Goal: Information Seeking & Learning: Learn about a topic

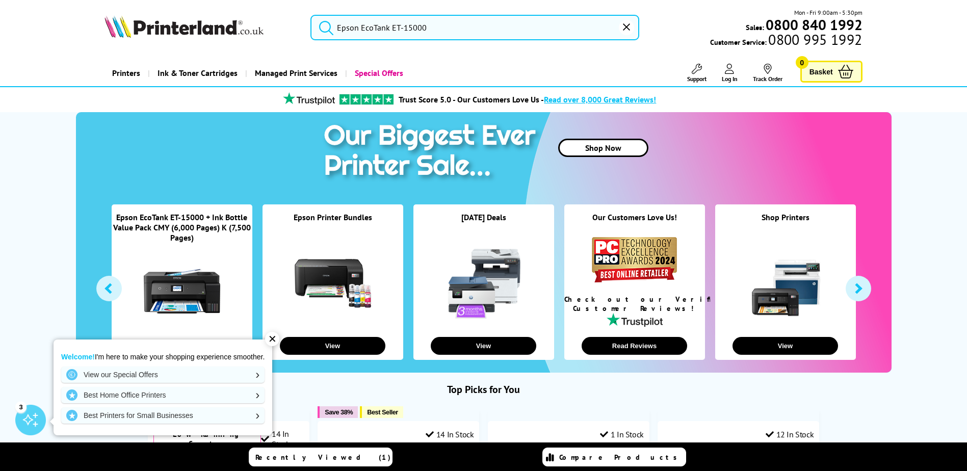
click at [478, 36] on input "Epson EcoTank ET-15000" at bounding box center [474, 27] width 329 height 25
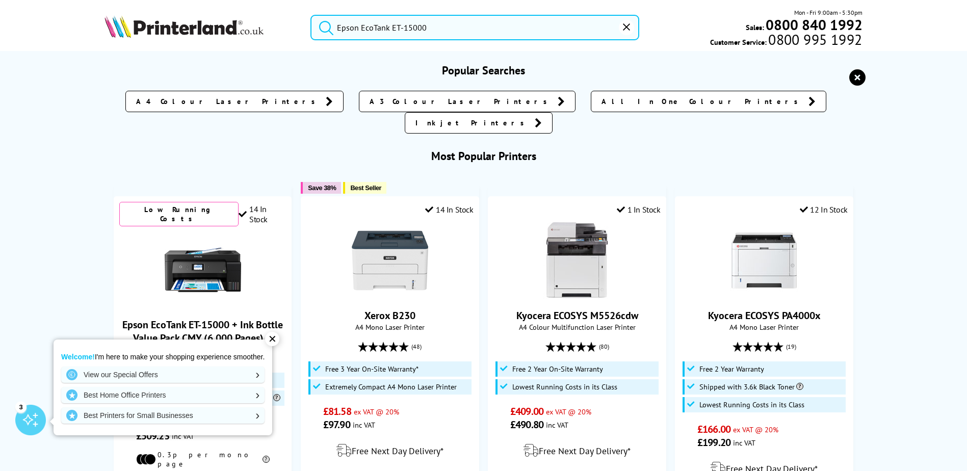
click at [478, 36] on input "Epson EcoTank ET-15000" at bounding box center [474, 27] width 329 height 25
paste input "66"
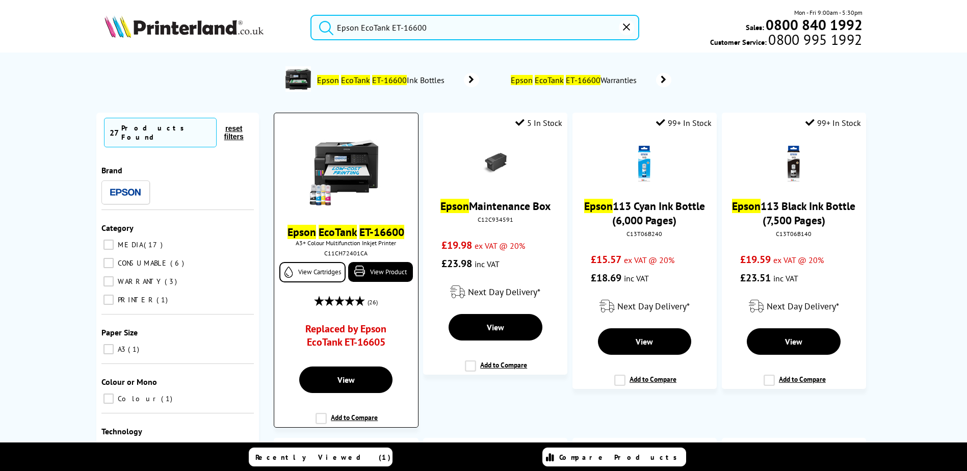
type input "Epson EcoTank ET-16600"
click at [353, 329] on link "Replaced by Epson EcoTank ET-16605" at bounding box center [346, 338] width 107 height 32
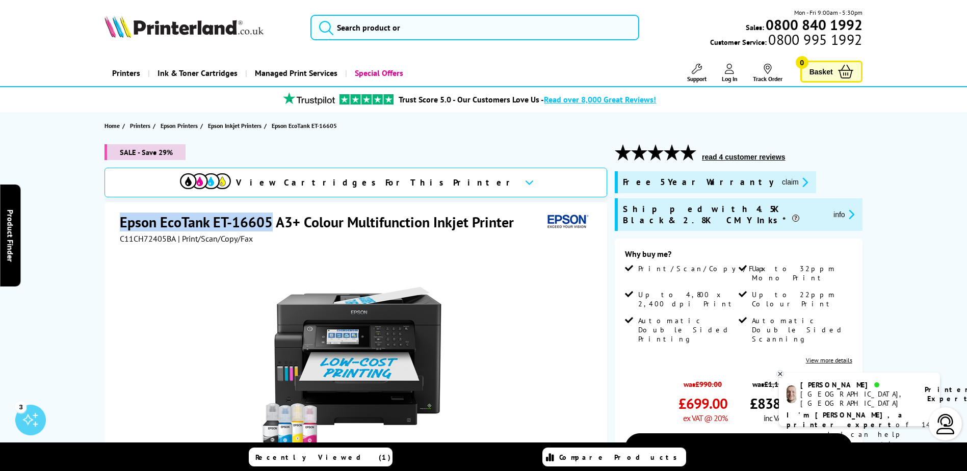
drag, startPoint x: 121, startPoint y: 219, endPoint x: 270, endPoint y: 215, distance: 148.4
click at [270, 215] on h1 "Epson EcoTank ET-16605 A3+ Colour Multifunction Inkjet Printer" at bounding box center [322, 222] width 404 height 19
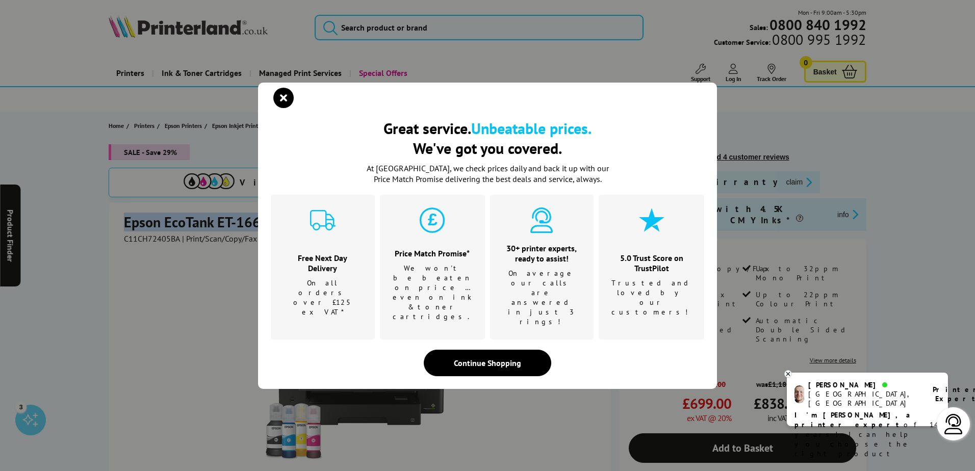
copy h1 "Epson EcoTank ET-16605"
click at [280, 108] on icon "close modal" at bounding box center [283, 98] width 20 height 20
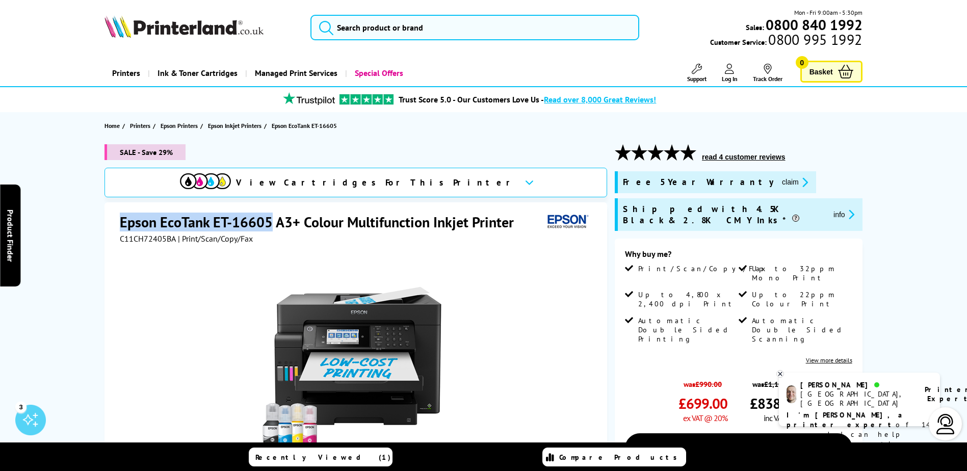
copy h1 "Epson EcoTank ET-16605"
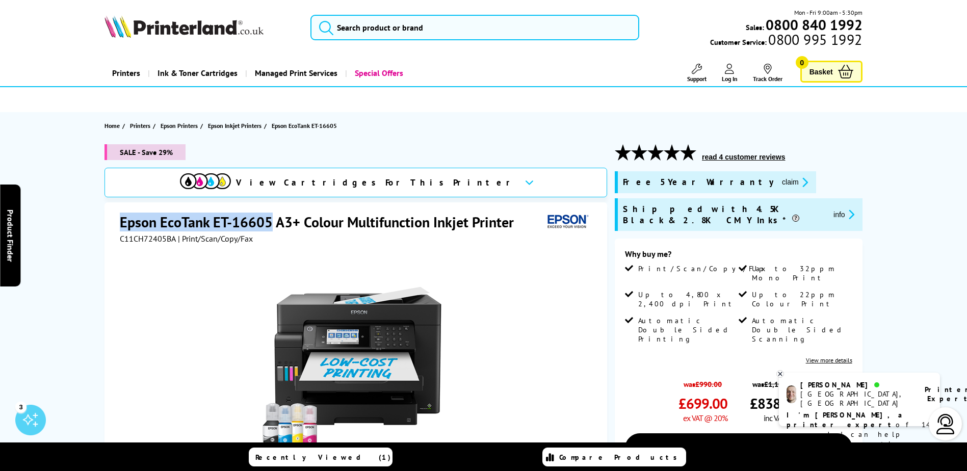
click at [146, 220] on h1 "Epson EcoTank ET-16605 A3+ Colour Multifunction Inkjet Printer" at bounding box center [322, 222] width 404 height 19
click at [161, 221] on h1 "Epson EcoTank ET-16605 A3+ Colour Multifunction Inkjet Printer" at bounding box center [322, 222] width 404 height 19
drag, startPoint x: 214, startPoint y: 221, endPoint x: 269, endPoint y: 221, distance: 54.5
click at [269, 221] on h1 "Epson EcoTank ET-16605 A3+ Colour Multifunction Inkjet Printer" at bounding box center [322, 222] width 404 height 19
copy h1 "ET-16605"
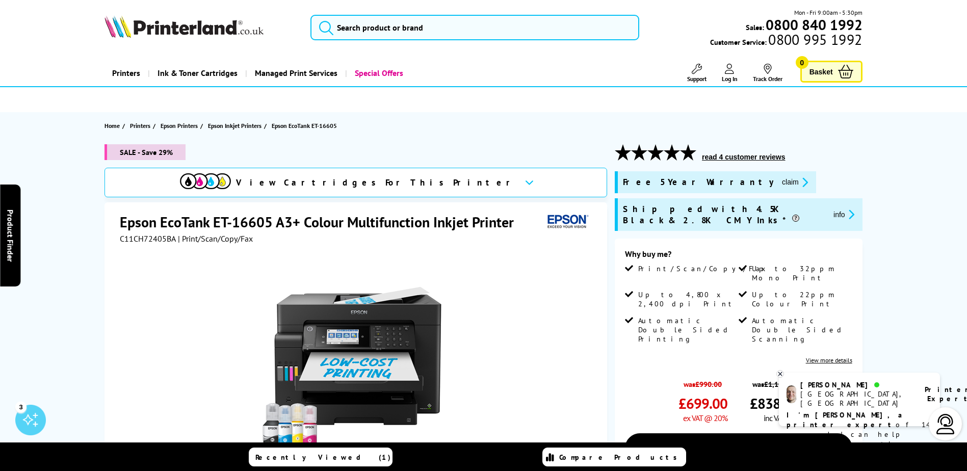
click at [139, 219] on h1 "Epson EcoTank ET-16605 A3+ Colour Multifunction Inkjet Printer" at bounding box center [322, 222] width 404 height 19
drag, startPoint x: 122, startPoint y: 220, endPoint x: 270, endPoint y: 221, distance: 147.8
click at [270, 221] on h1 "Epson EcoTank ET-16605 A3+ Colour Multifunction Inkjet Printer" at bounding box center [322, 222] width 404 height 19
copy h1 "Epson EcoTank ET-16605"
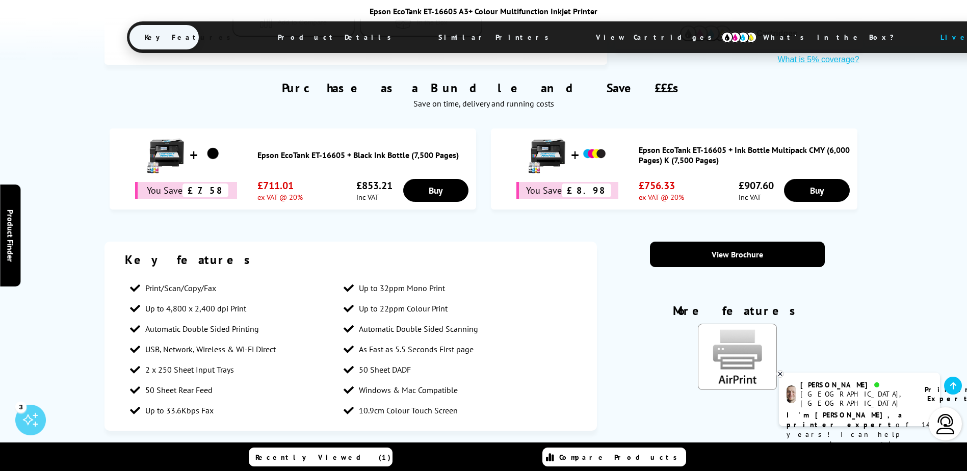
scroll to position [663, 0]
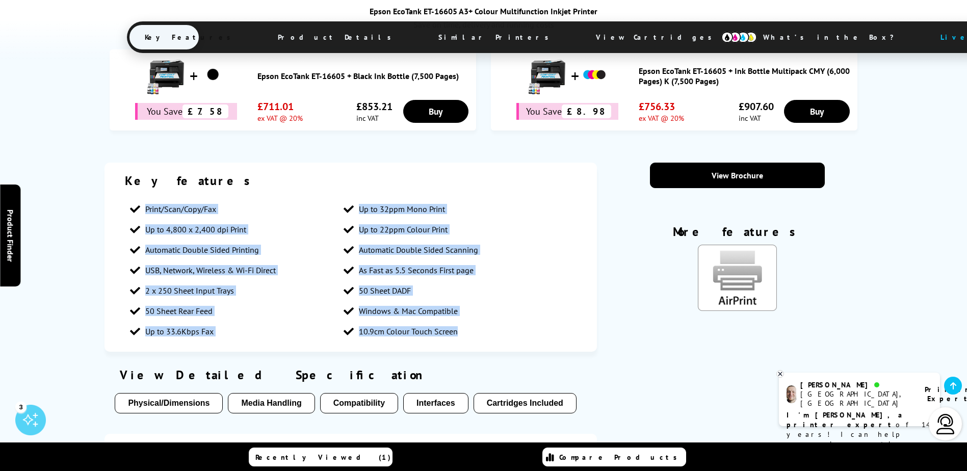
drag, startPoint x: 467, startPoint y: 326, endPoint x: 141, endPoint y: 199, distance: 350.3
click at [141, 199] on ul "Print/Scan/Copy/Fax Up to 32ppm Mono Print Up to 4,800 x 2,400 dpi Print Up to …" at bounding box center [351, 270] width 452 height 143
copy ul "Print/Scan/Copy/Fax Up to 32ppm Mono Print Up to 4,800 x 2,400 dpi Print Up to …"
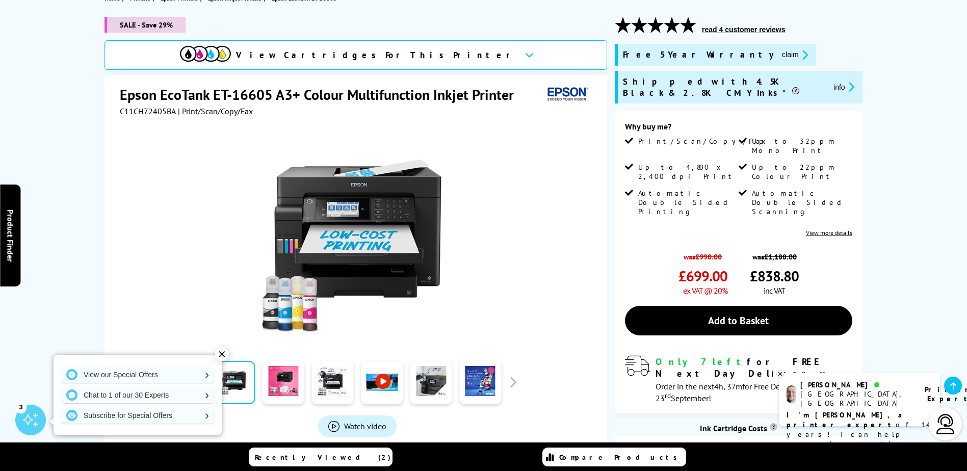
scroll to position [87, 0]
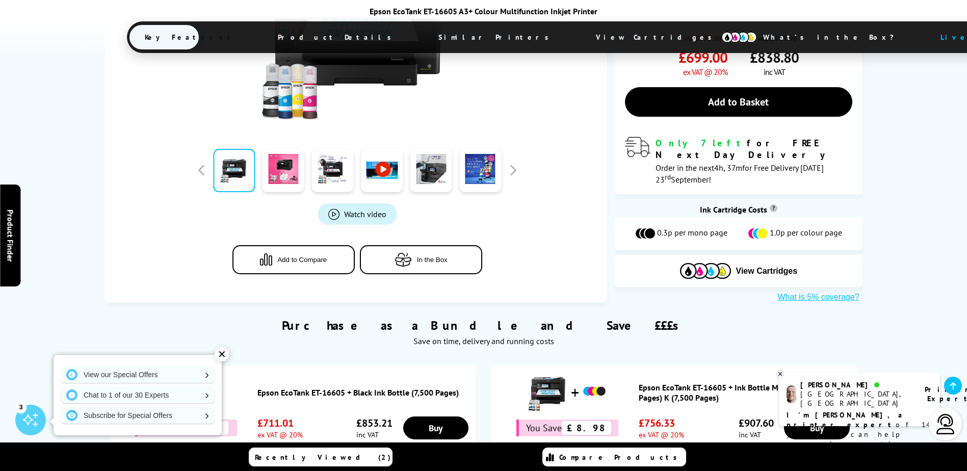
scroll to position [357, 0]
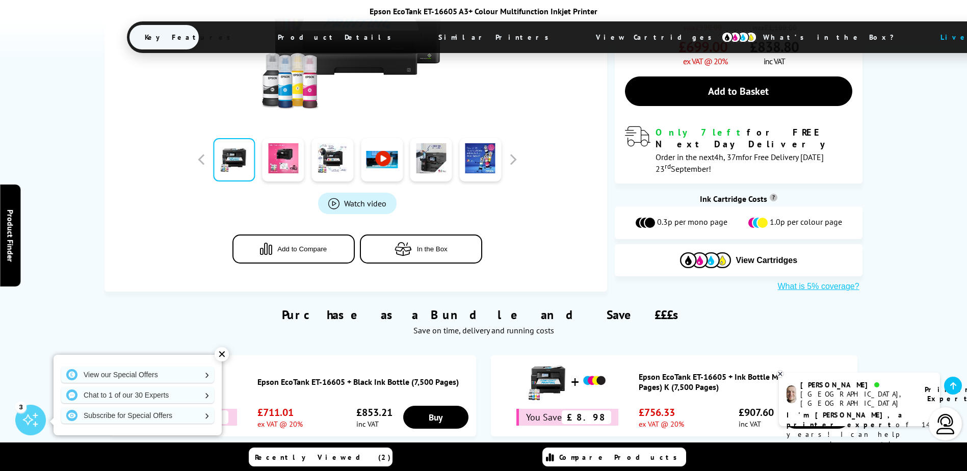
click at [223, 354] on div "✕" at bounding box center [222, 354] width 14 height 14
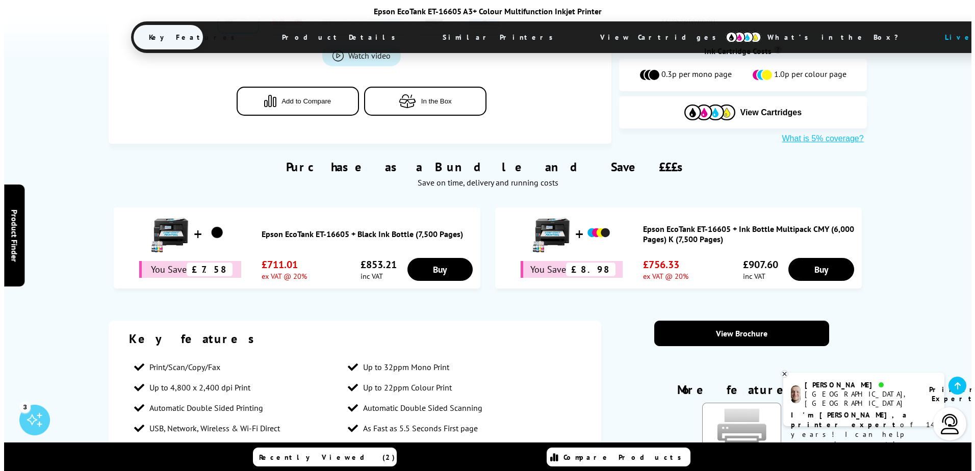
scroll to position [459, 0]
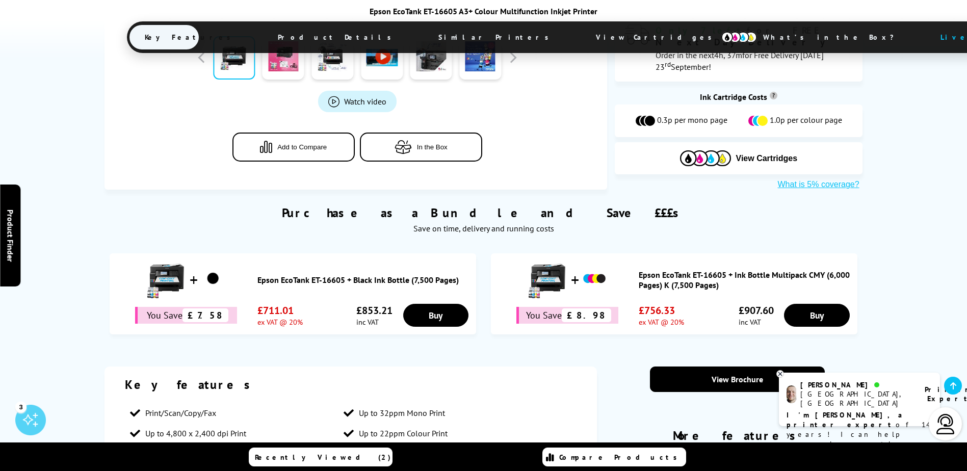
click at [424, 143] on span "In the Box" at bounding box center [432, 147] width 31 height 8
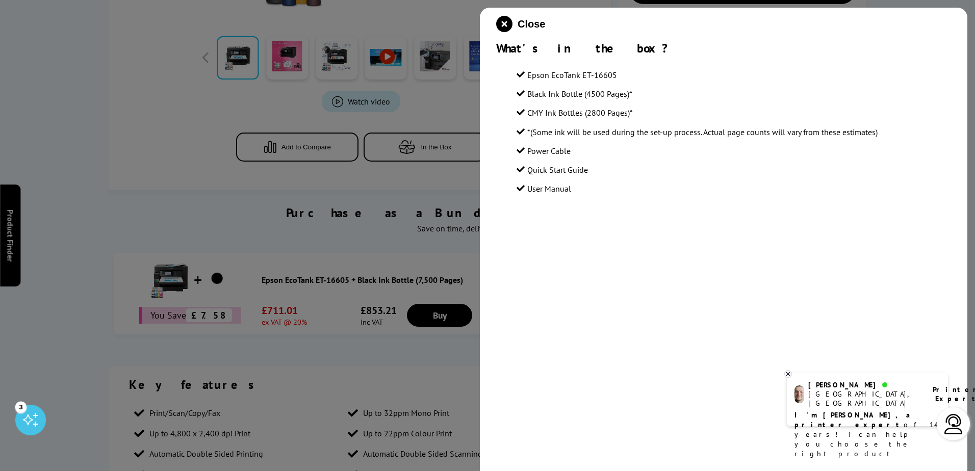
drag, startPoint x: 646, startPoint y: 114, endPoint x: 509, endPoint y: 97, distance: 138.7
click at [509, 97] on section "Epson EcoTank ET-16605 Black Ink Bottle (4500 Pages)* CMY Ink Bottles (2800 Pag…" at bounding box center [723, 128] width 455 height 145
copy ul "Black Ink Bottle (4500 Pages)* CMY Ink Bottles (2800 Pages)*"
drag, startPoint x: 576, startPoint y: 188, endPoint x: 507, endPoint y: 90, distance: 119.9
click at [507, 90] on section "Epson EcoTank ET-16605 Black Ink Bottle (4500 Pages)* CMY Ink Bottles (2800 Pag…" at bounding box center [723, 128] width 455 height 145
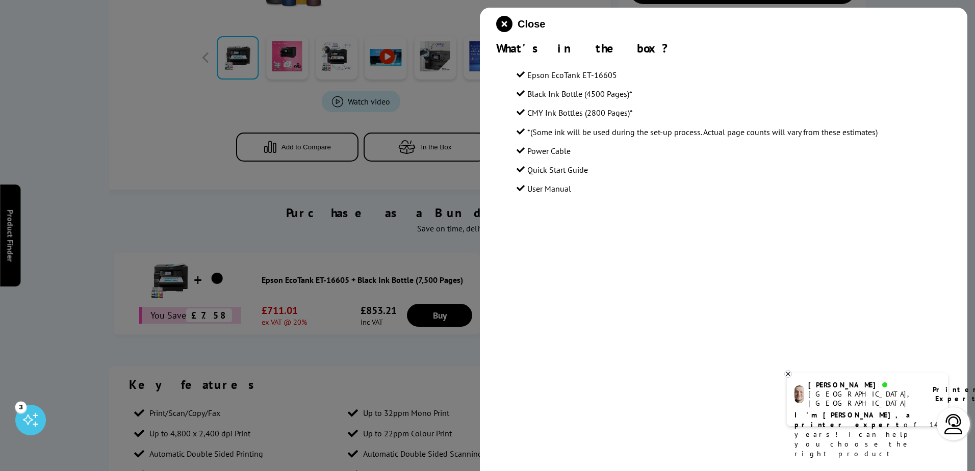
copy ul "Black Ink Bottle (4500 Pages)* CMY Ink Bottles (2800 Pages)* *(Some ink will be…"
